Goal: Transaction & Acquisition: Subscribe to service/newsletter

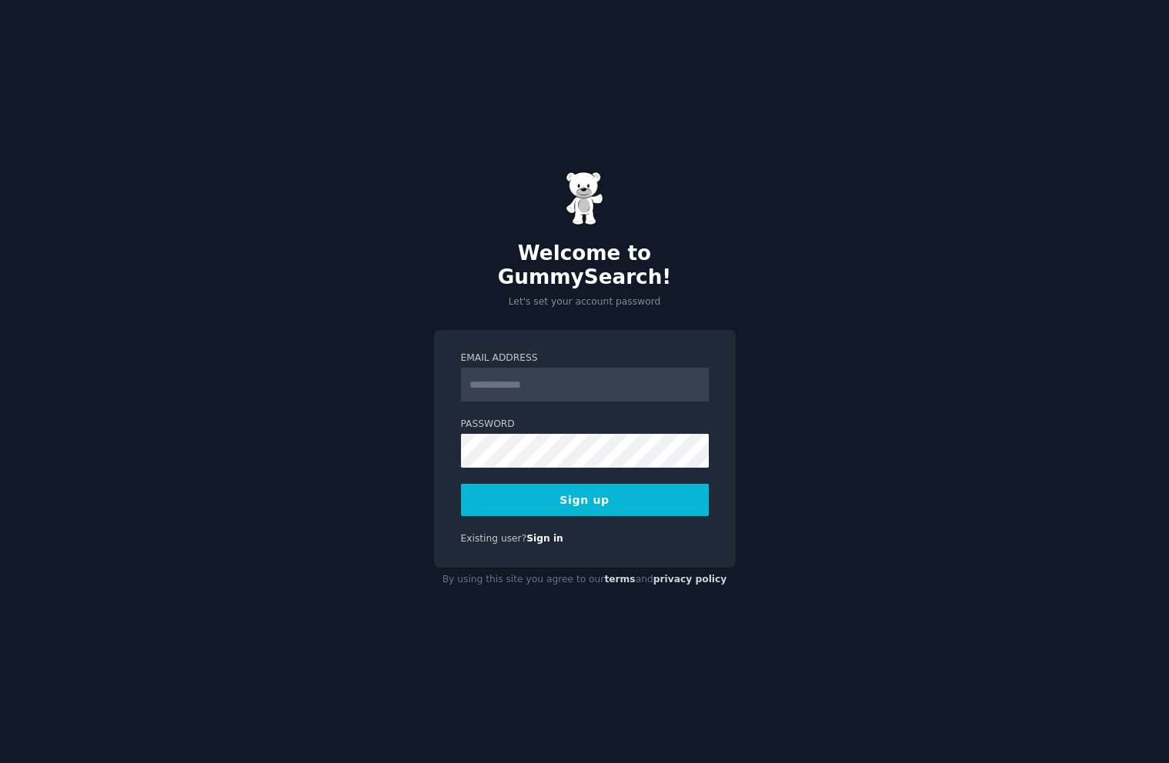
click at [483, 370] on input "Email Address" at bounding box center [585, 385] width 248 height 34
type input "**********"
click at [661, 496] on button "Sign up" at bounding box center [585, 500] width 248 height 32
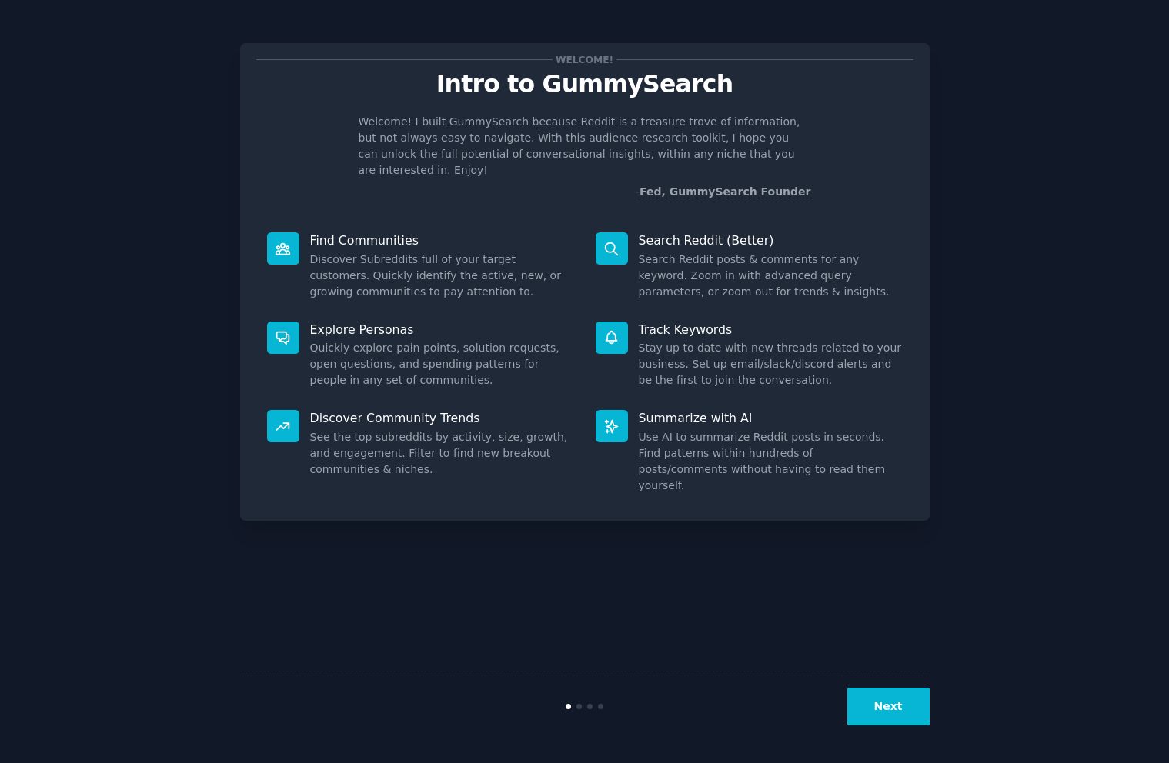
drag, startPoint x: 876, startPoint y: 692, endPoint x: 885, endPoint y: 697, distance: 9.6
click at [885, 697] on button "Next" at bounding box center [888, 707] width 82 height 38
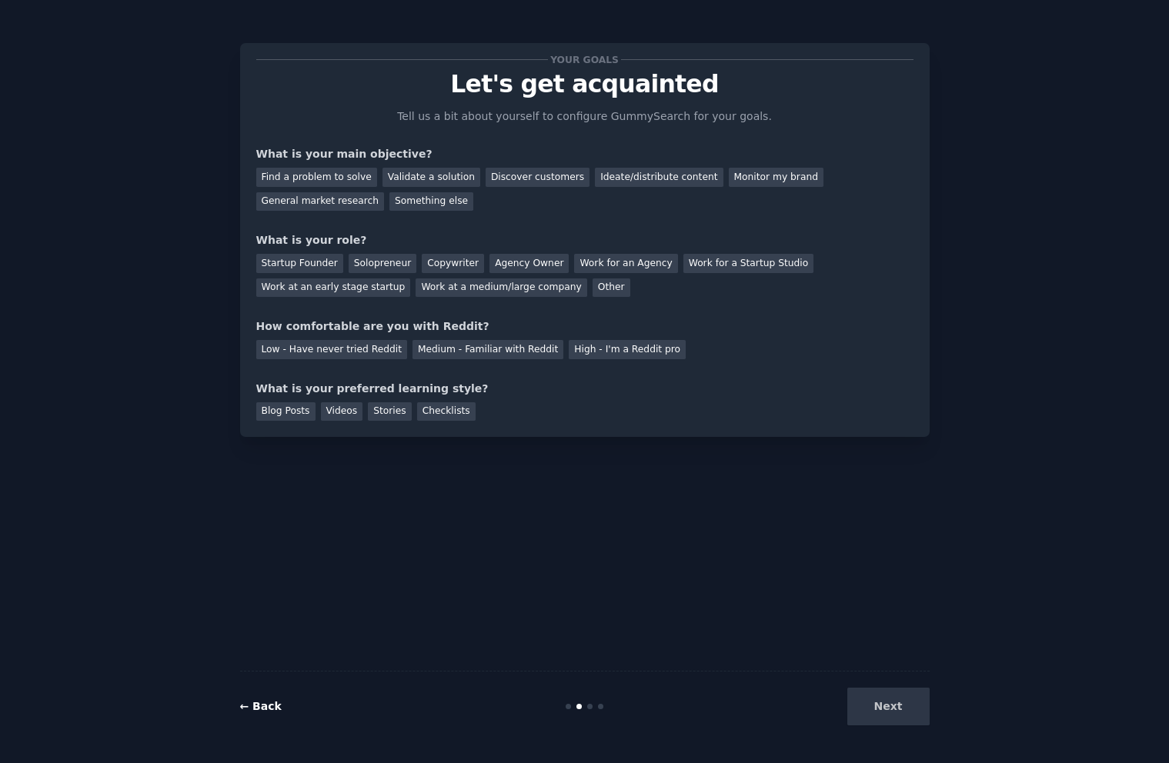
click at [263, 712] on link "← Back" at bounding box center [261, 706] width 42 height 12
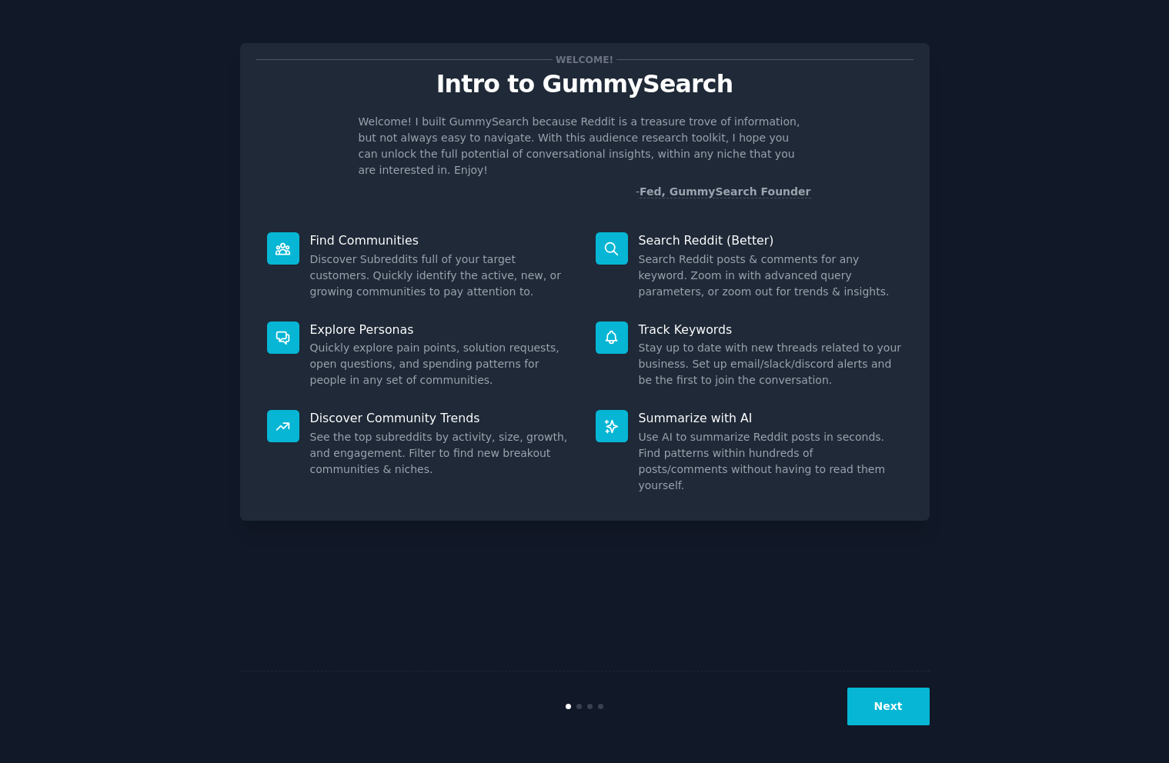
click at [886, 712] on button "Next" at bounding box center [888, 707] width 82 height 38
